Goal: Task Accomplishment & Management: Manage account settings

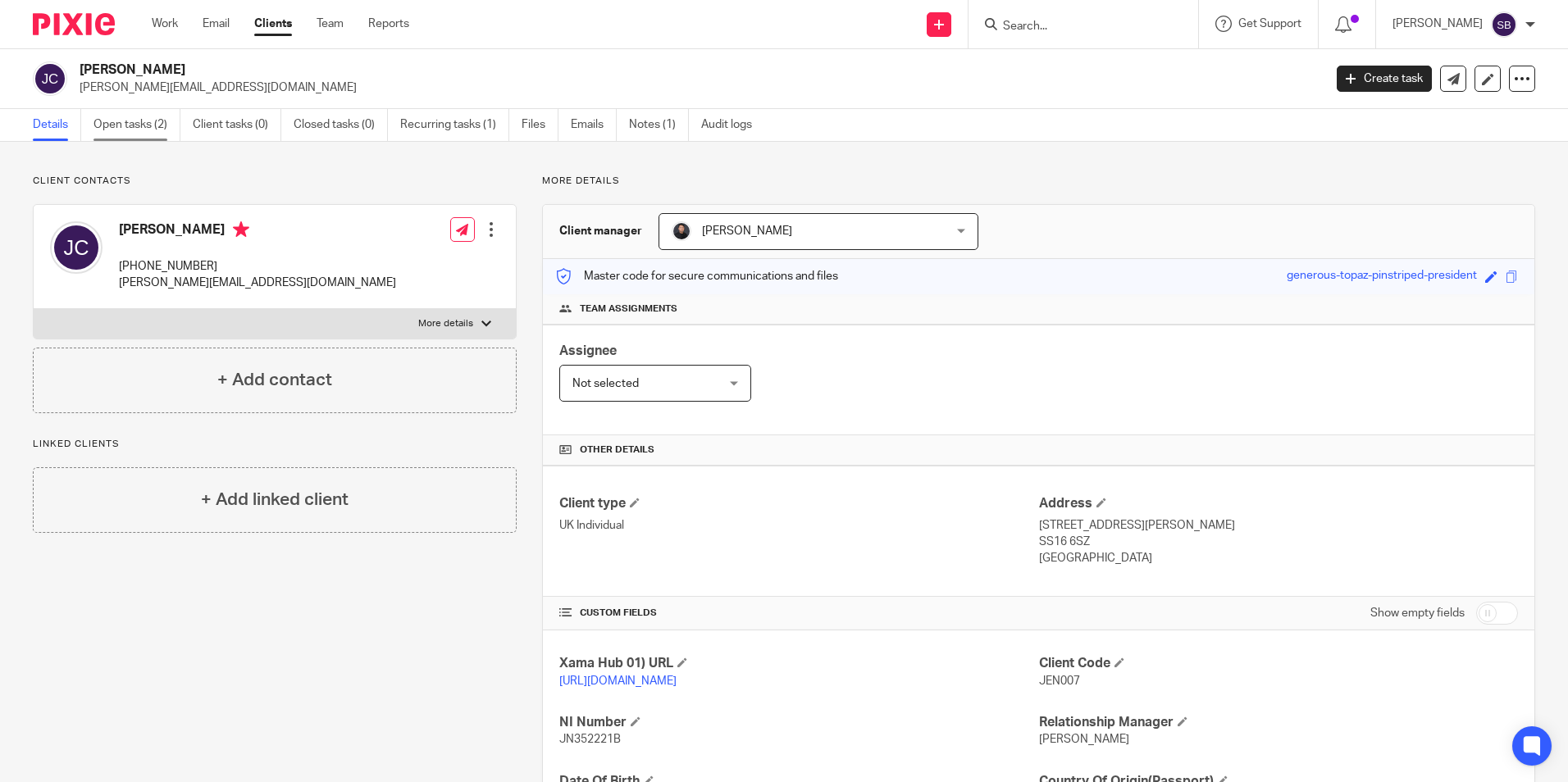
click at [139, 114] on link "Open tasks (2)" at bounding box center [137, 125] width 87 height 32
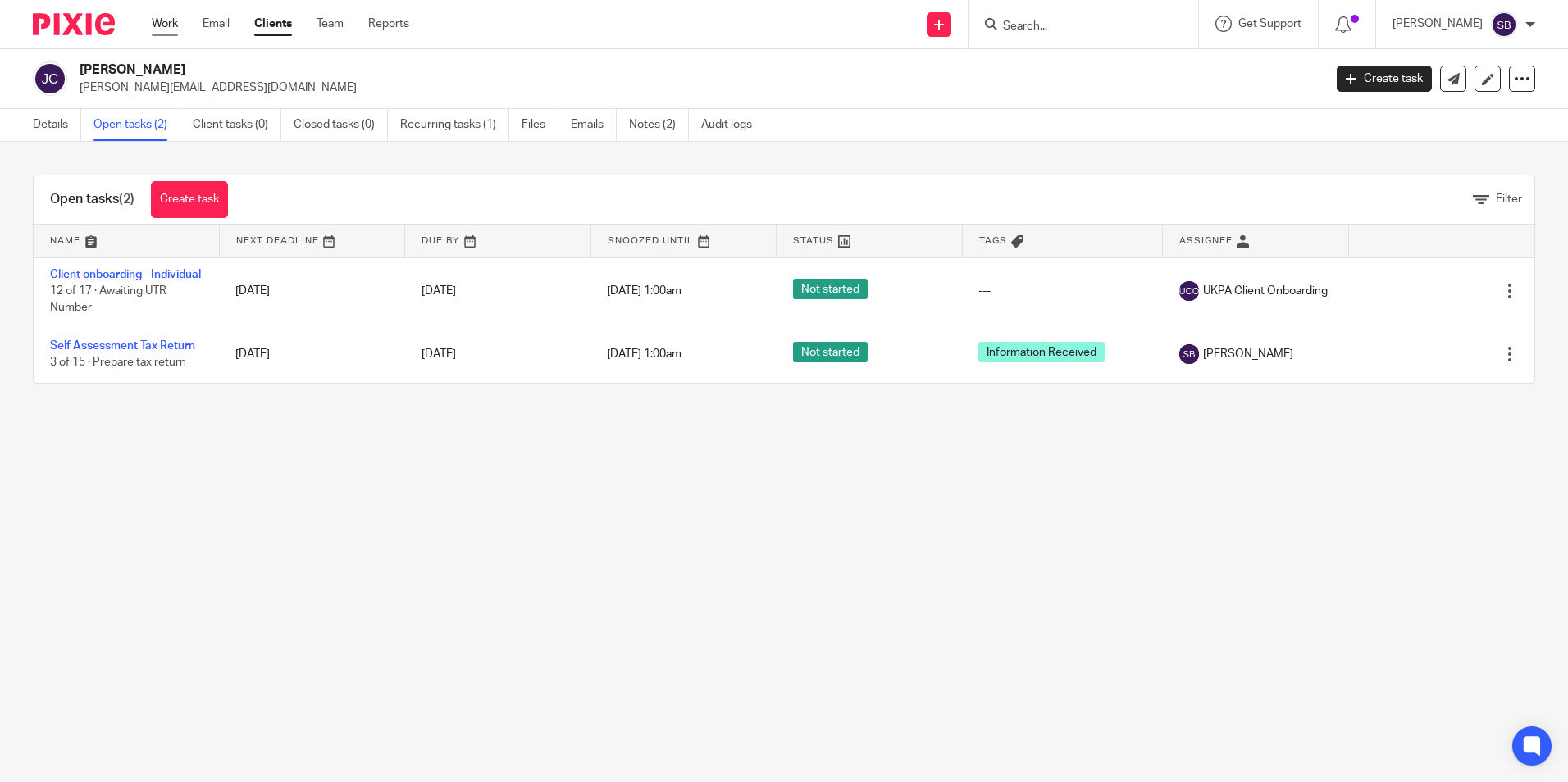
click at [168, 26] on link "Work" at bounding box center [164, 24] width 26 height 17
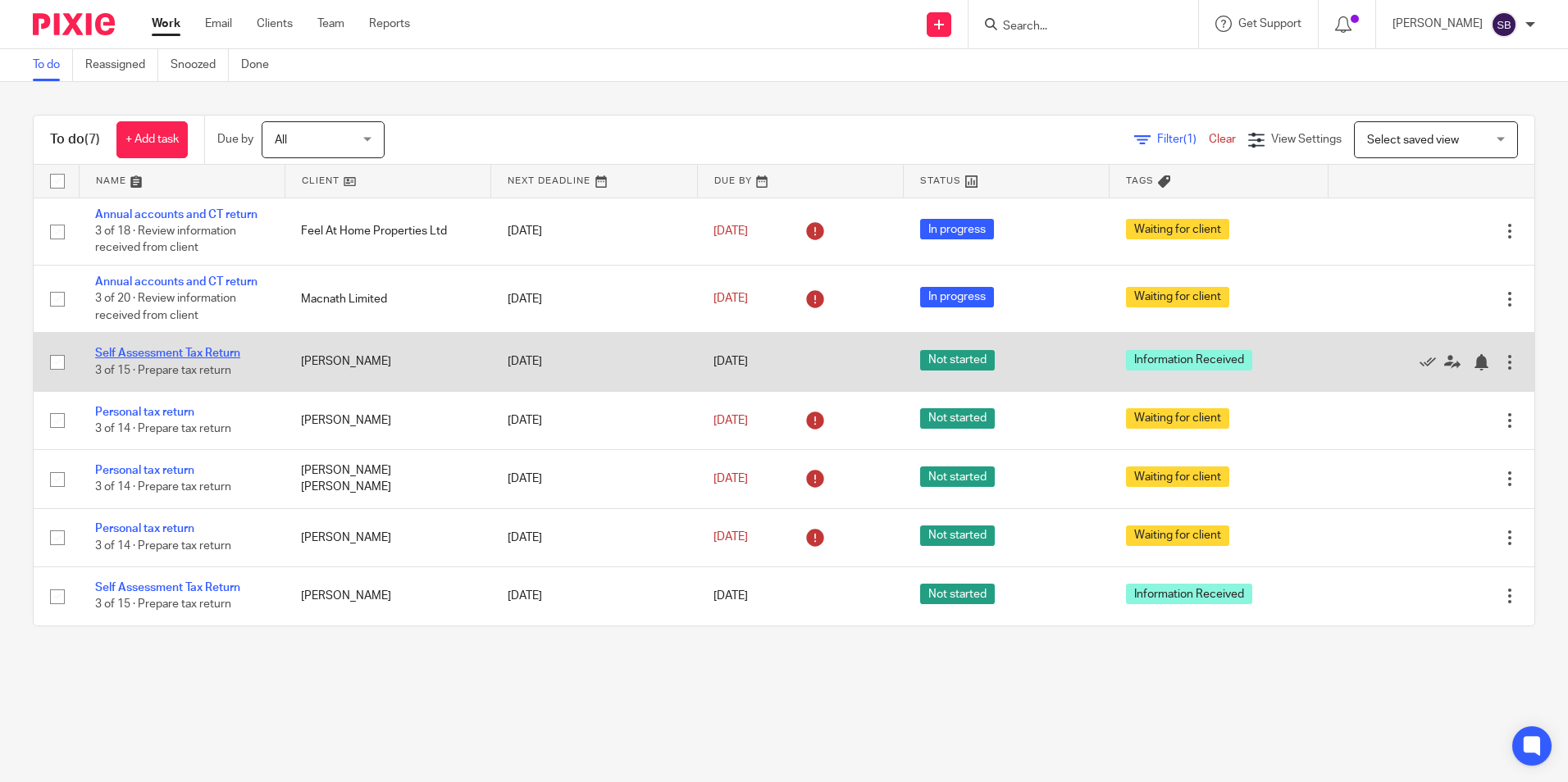
click at [151, 354] on link "Self Assessment Tax Return" at bounding box center [167, 354] width 145 height 11
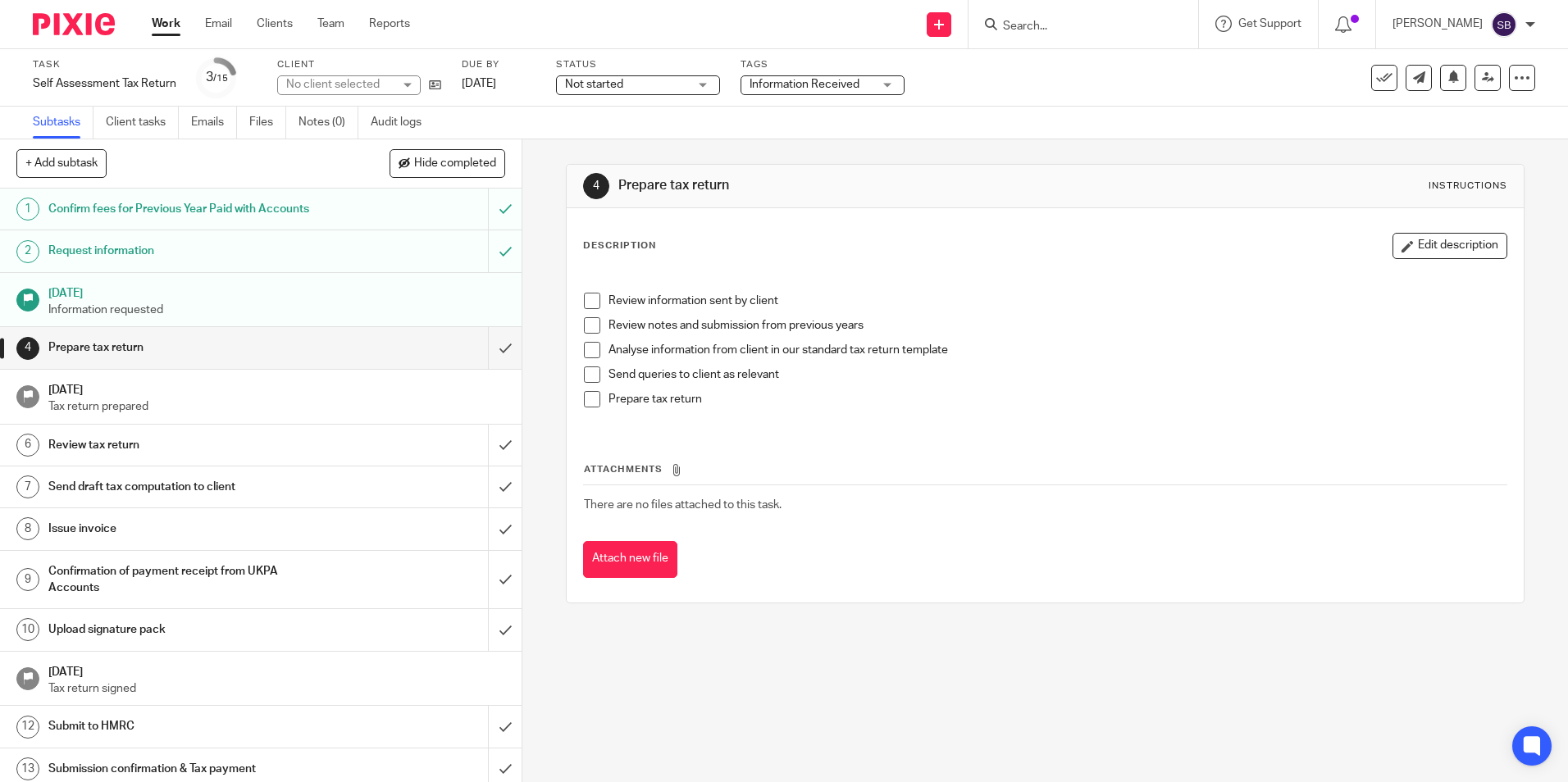
click at [776, 89] on span "Information Received" at bounding box center [804, 84] width 110 height 11
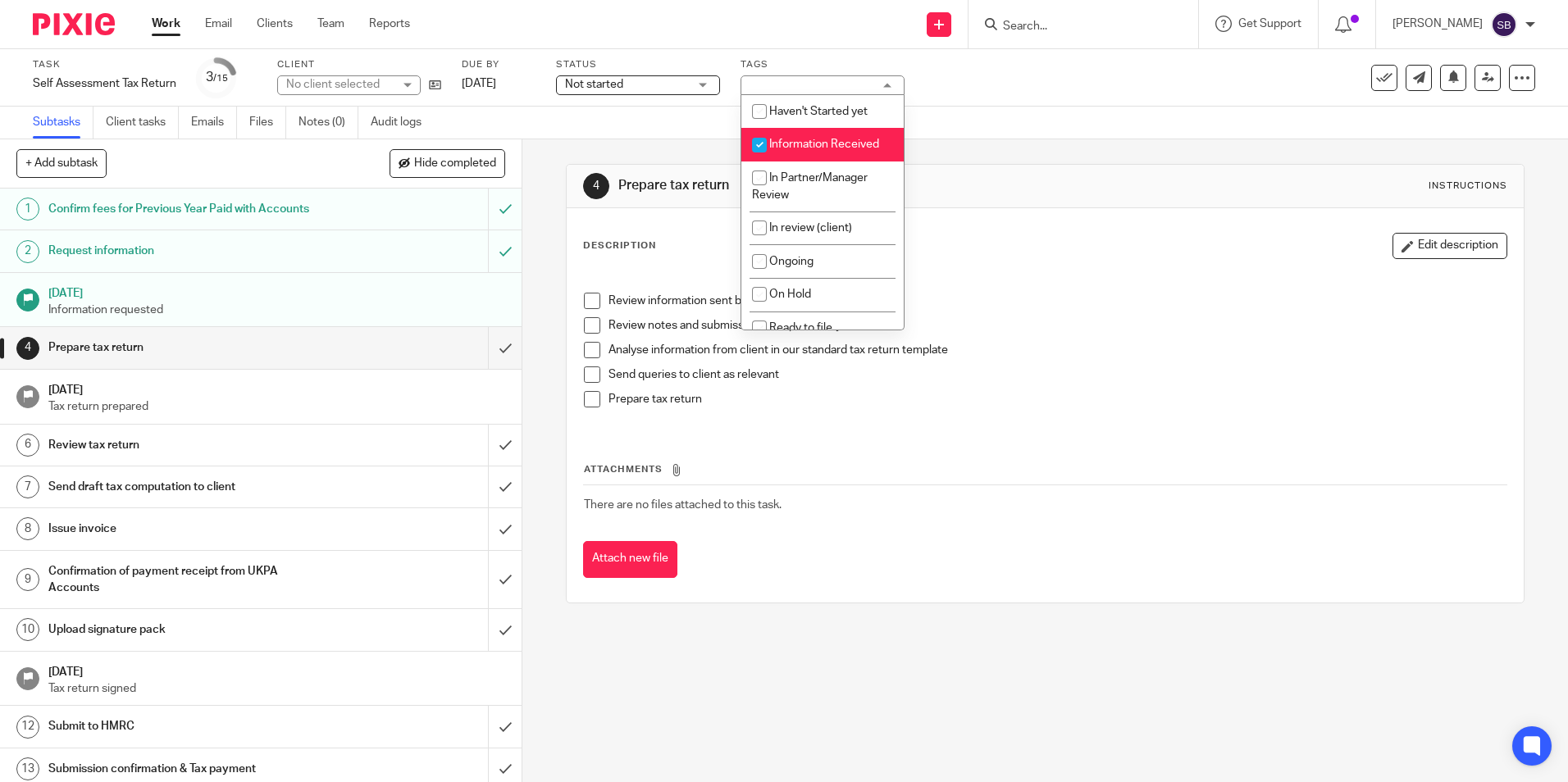
click at [794, 140] on span "Information Received" at bounding box center [824, 144] width 110 height 11
checkbox input "false"
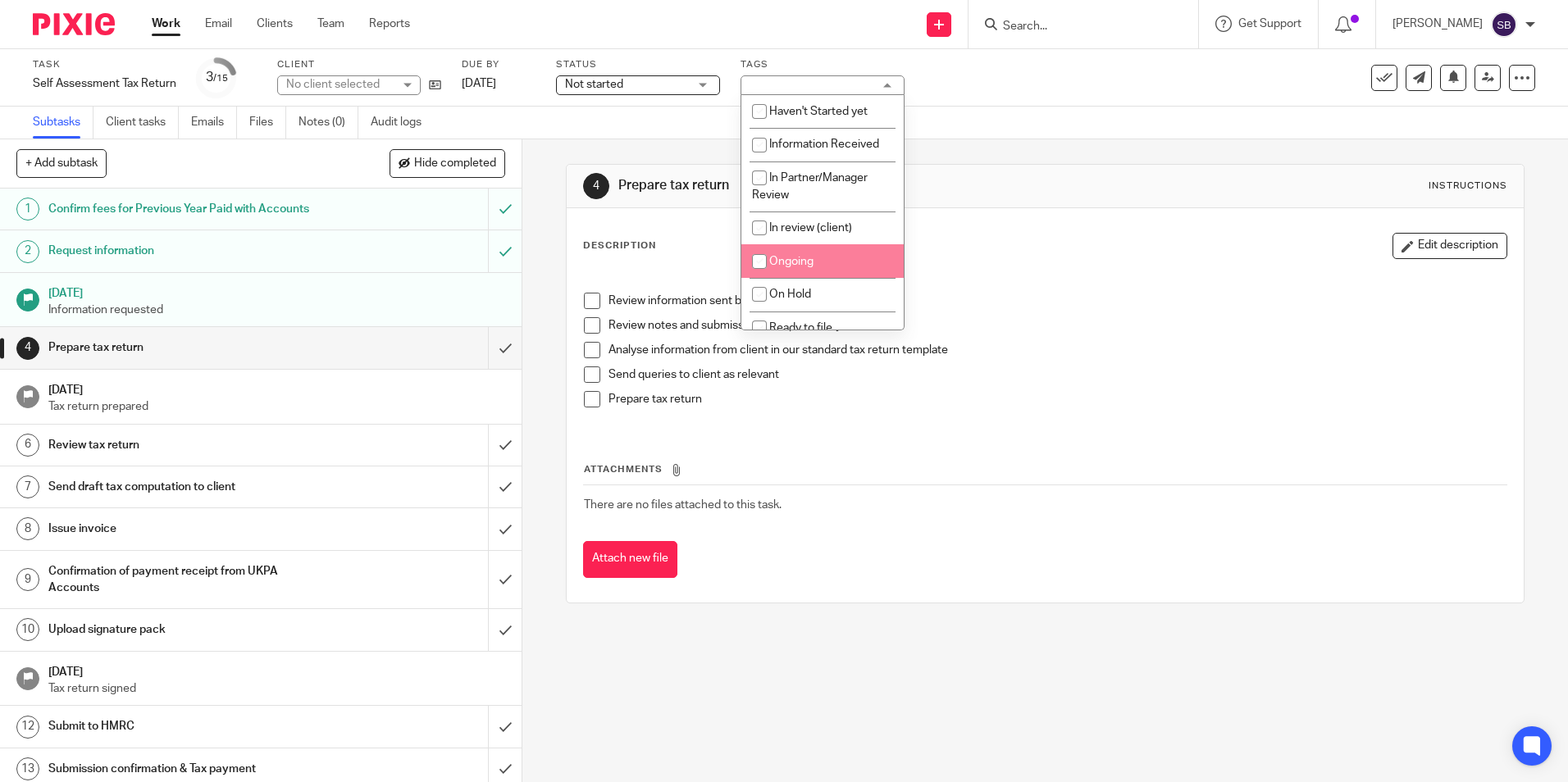
click at [802, 254] on li "Ongoing" at bounding box center [823, 261] width 163 height 33
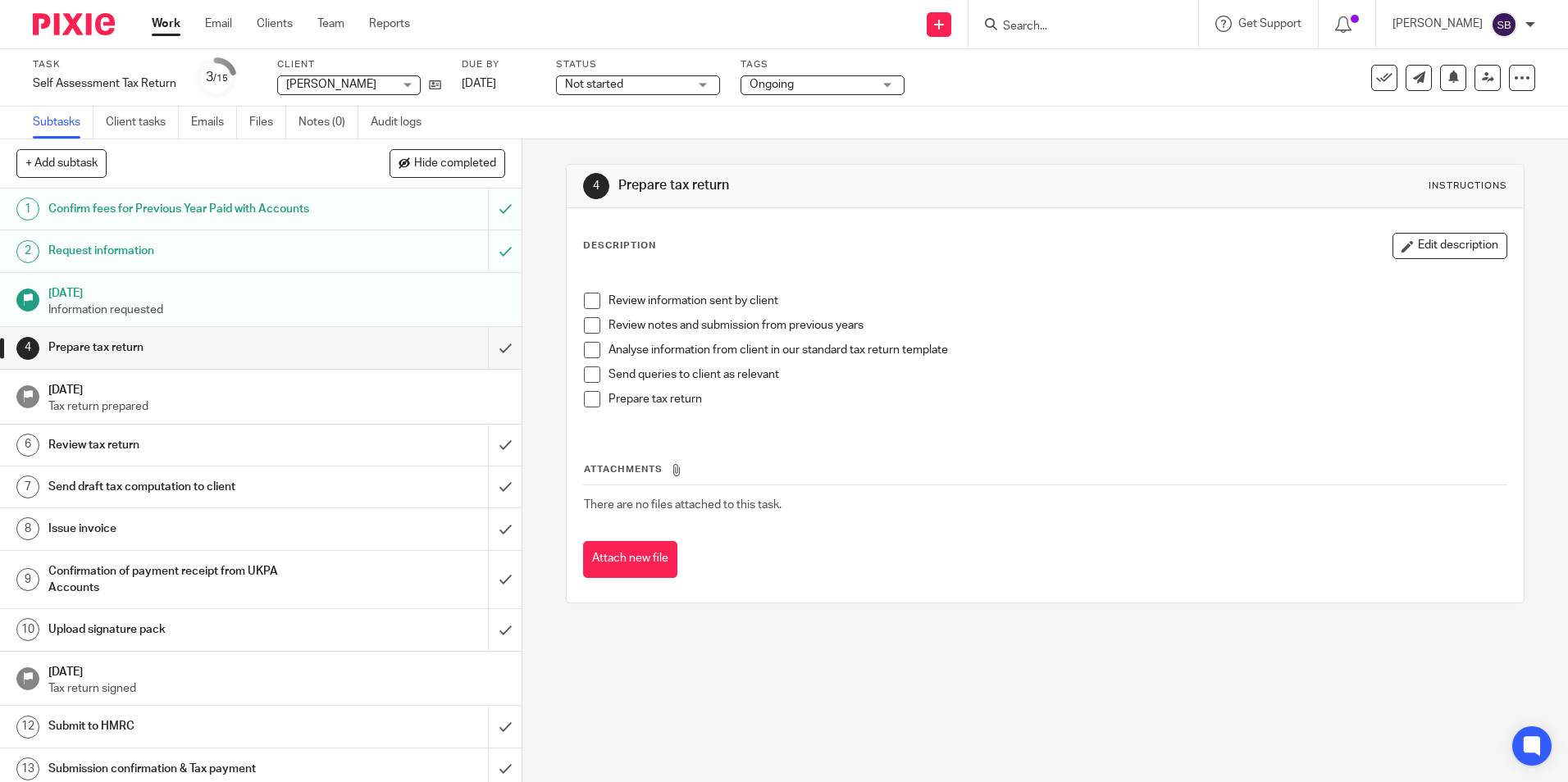
click at [987, 161] on div "4 Prepare tax return Instructions Description Edit description Review informati…" at bounding box center [1044, 383] width 958 height 488
click at [585, 80] on span "Not started" at bounding box center [594, 84] width 58 height 11
click at [812, 121] on div "Subtasks Client tasks Emails Files Notes (0) Audit logs" at bounding box center [784, 123] width 1568 height 33
click at [158, 24] on link "Work" at bounding box center [165, 24] width 29 height 17
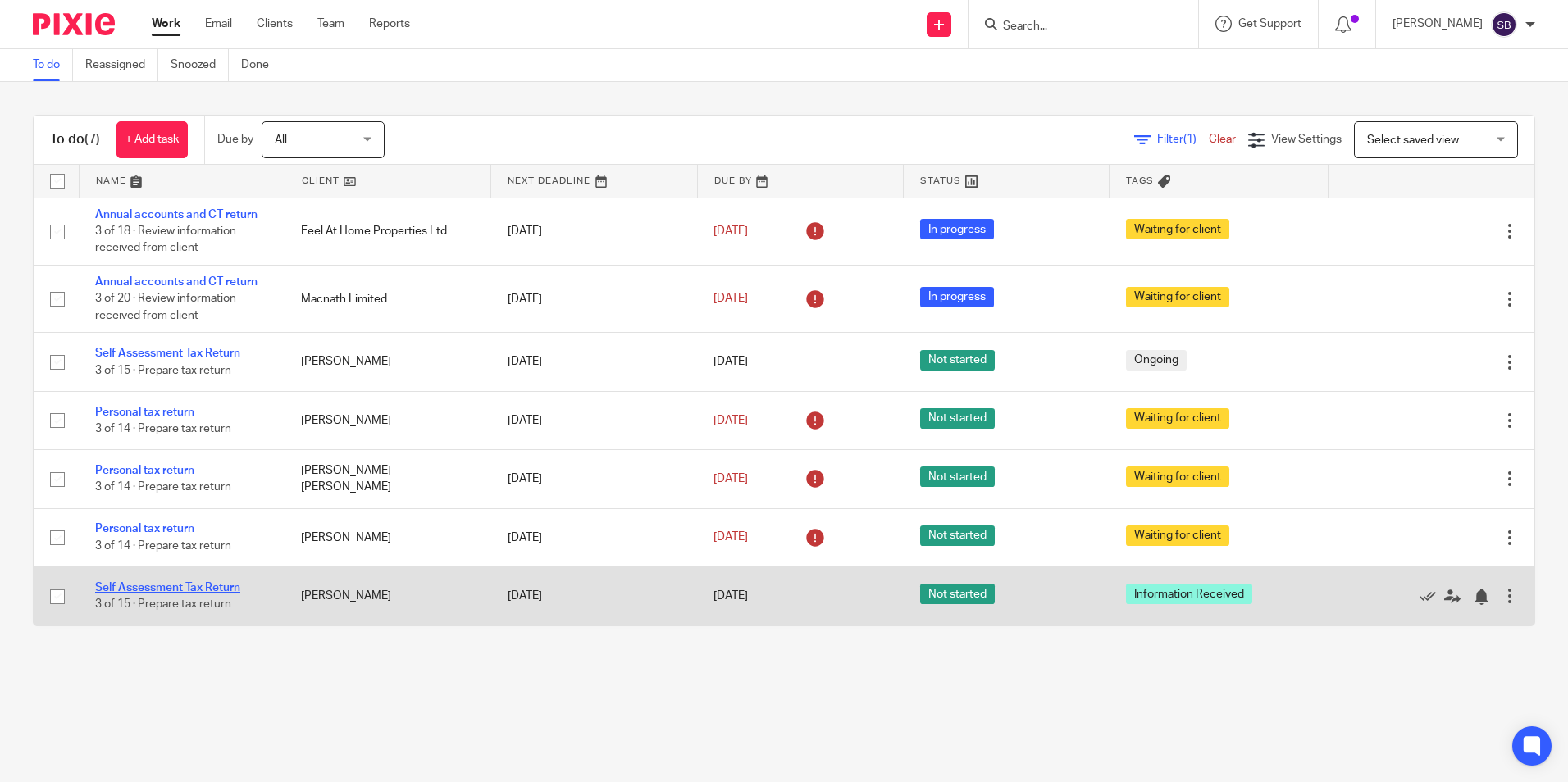
click at [177, 583] on link "Self Assessment Tax Return" at bounding box center [167, 588] width 145 height 11
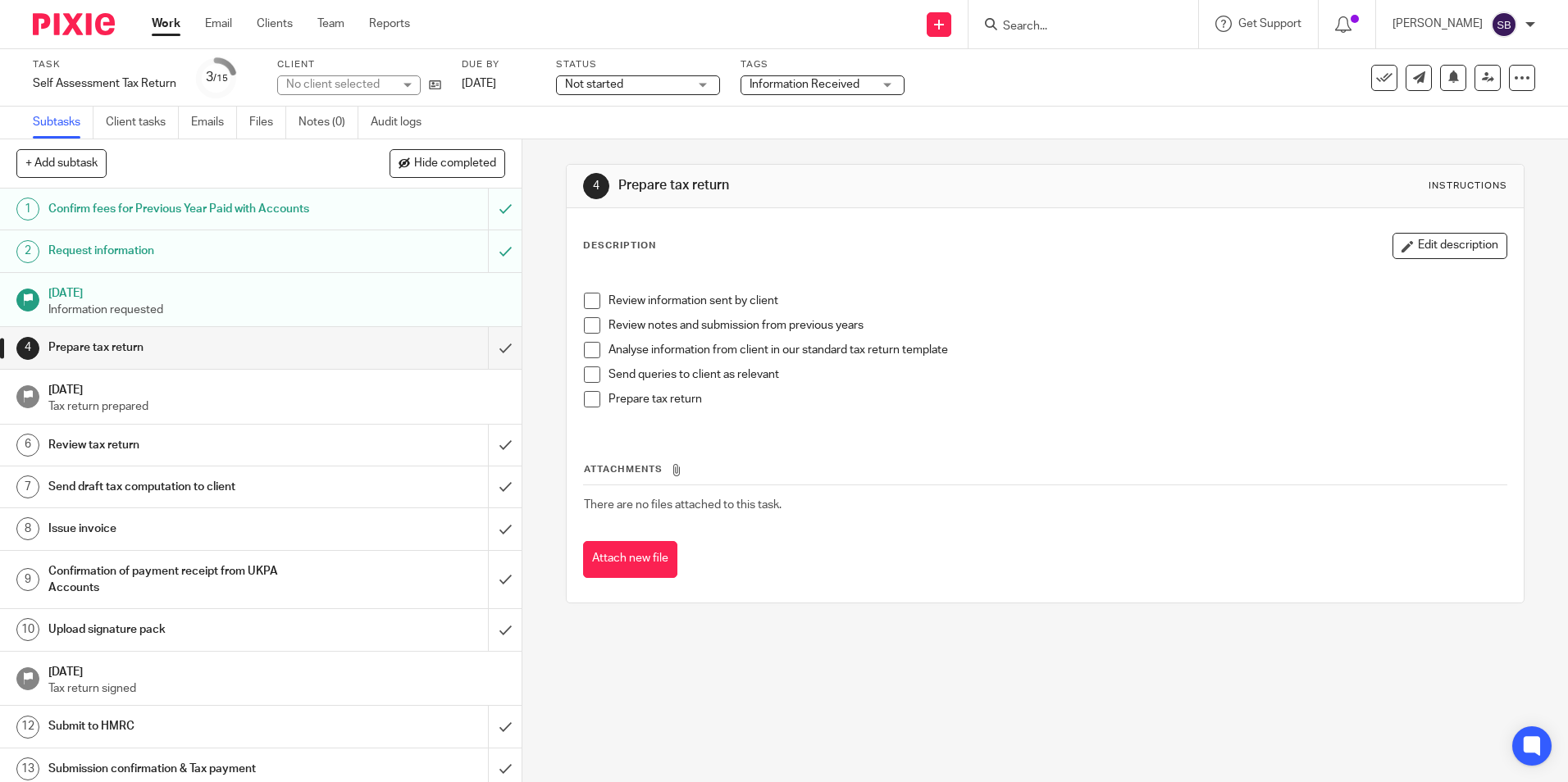
click at [819, 78] on span "Information Received" at bounding box center [811, 85] width 123 height 18
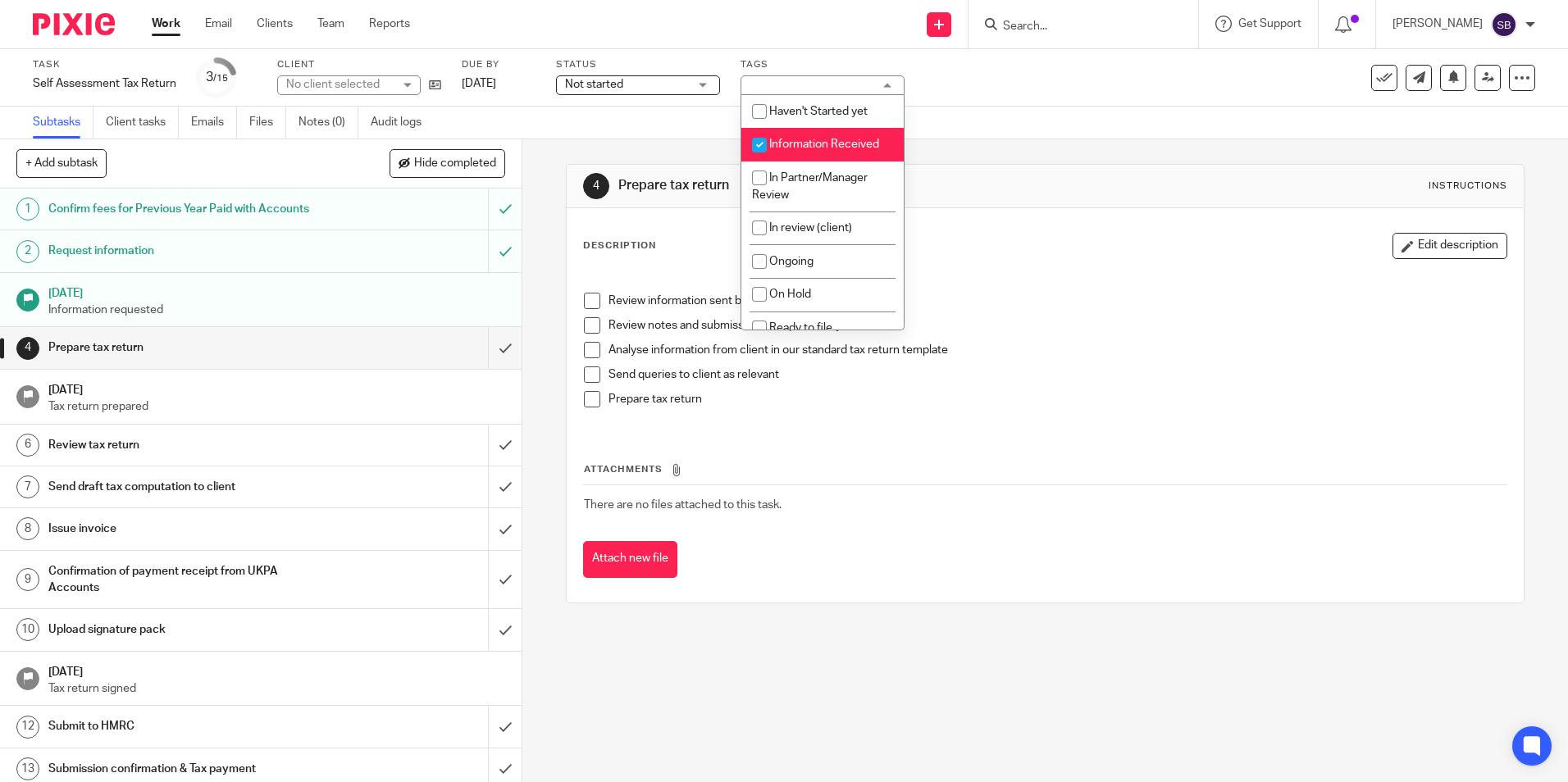
click at [810, 138] on span "Information Received" at bounding box center [824, 144] width 110 height 11
checkbox input "false"
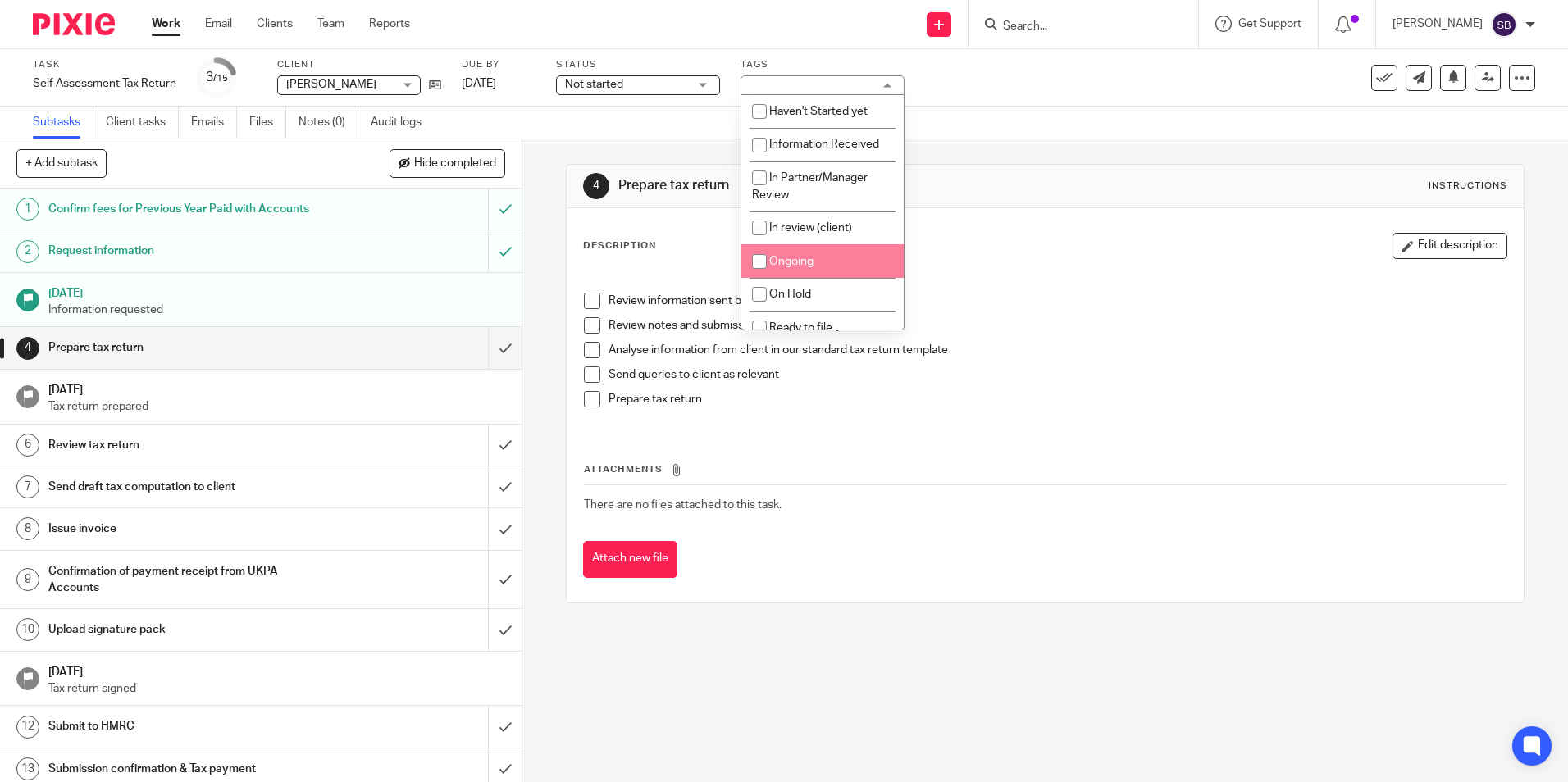
click at [796, 259] on span "Ongoing" at bounding box center [791, 261] width 44 height 11
checkbox input "true"
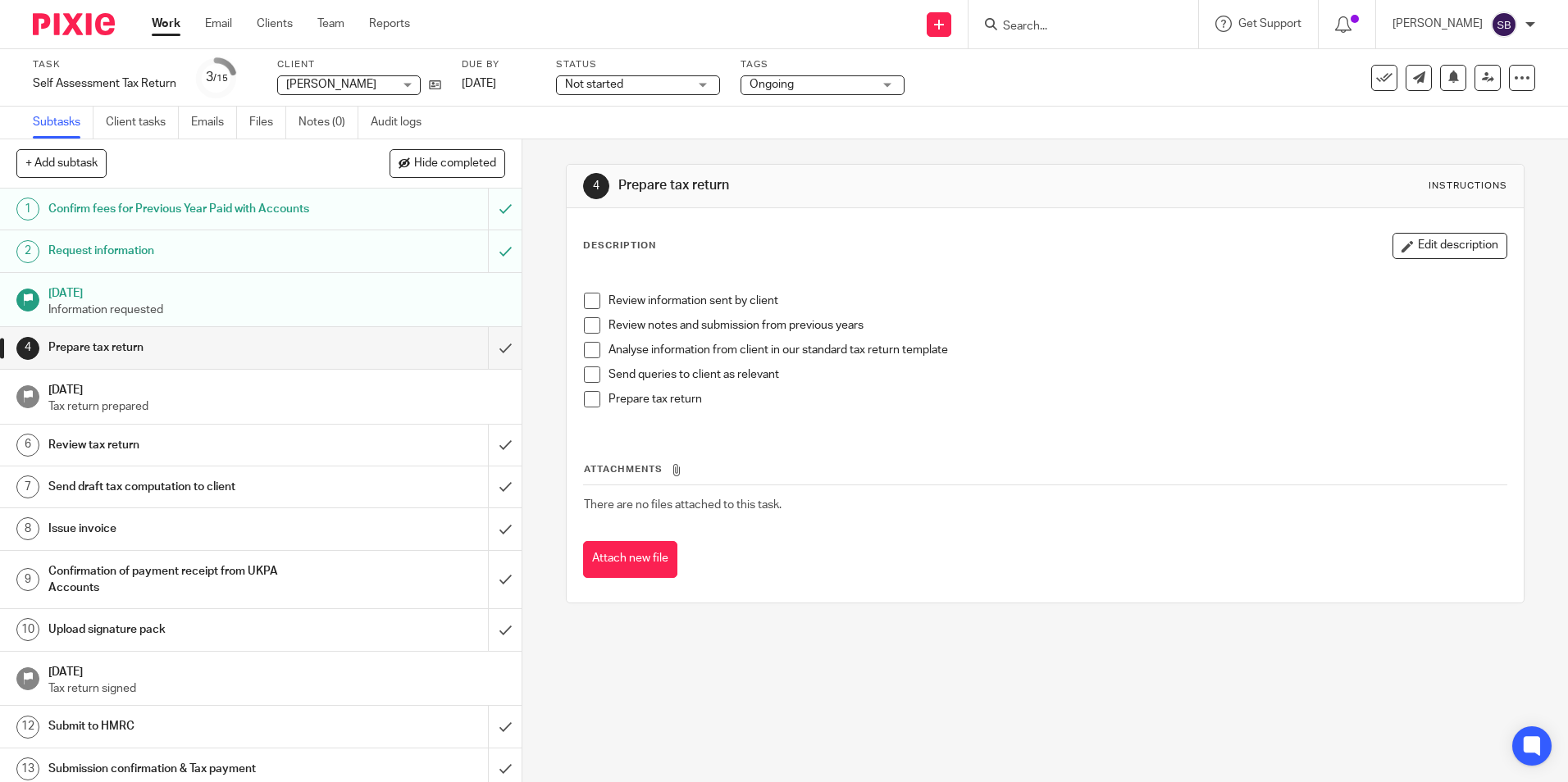
click at [982, 153] on div "4 Prepare tax return Instructions Description Edit description Review informati…" at bounding box center [1044, 383] width 958 height 488
click at [166, 26] on link "Work" at bounding box center [165, 24] width 29 height 17
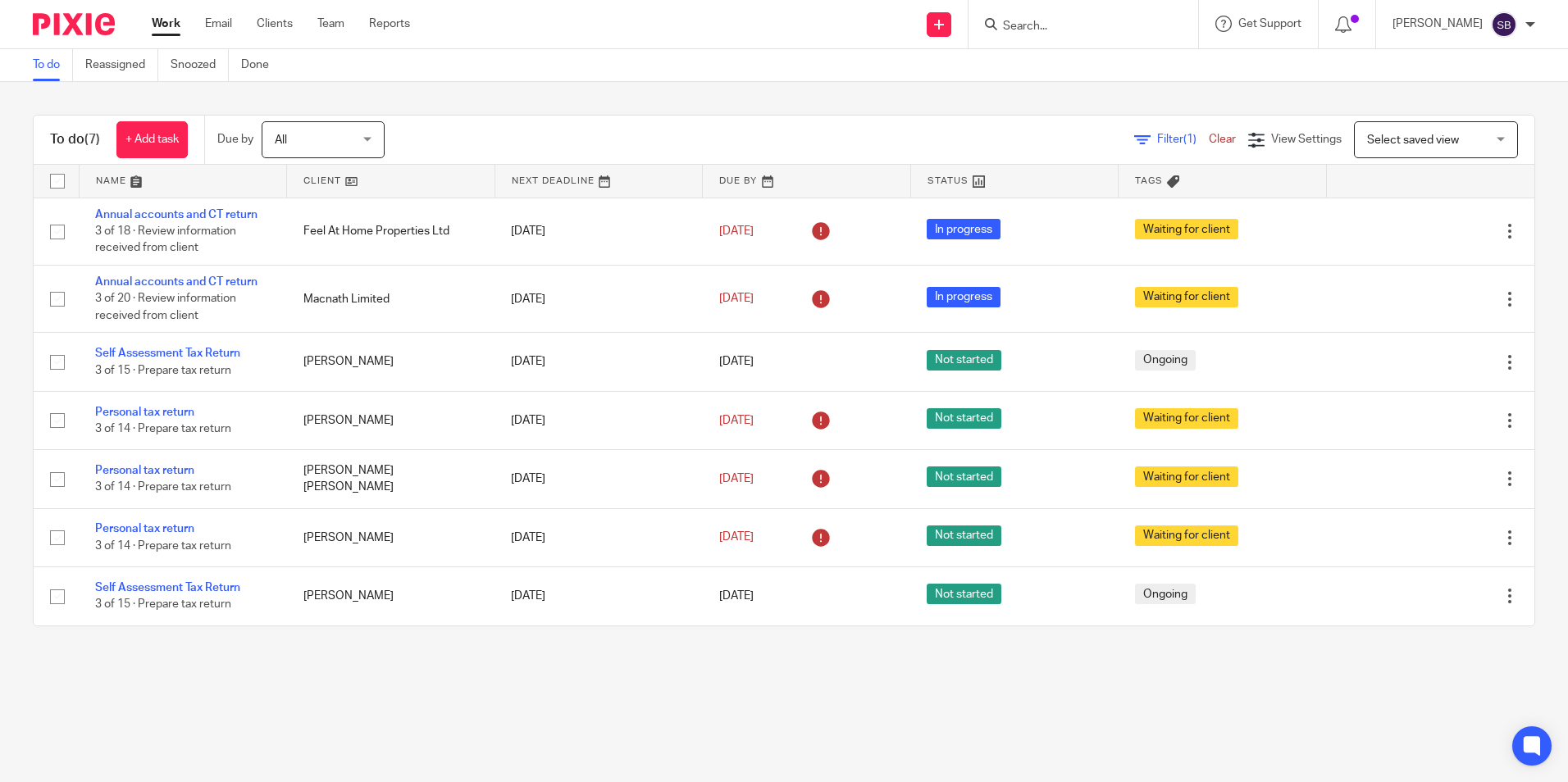
click at [166, 25] on link "Work" at bounding box center [165, 24] width 29 height 17
